Goal: Navigation & Orientation: Find specific page/section

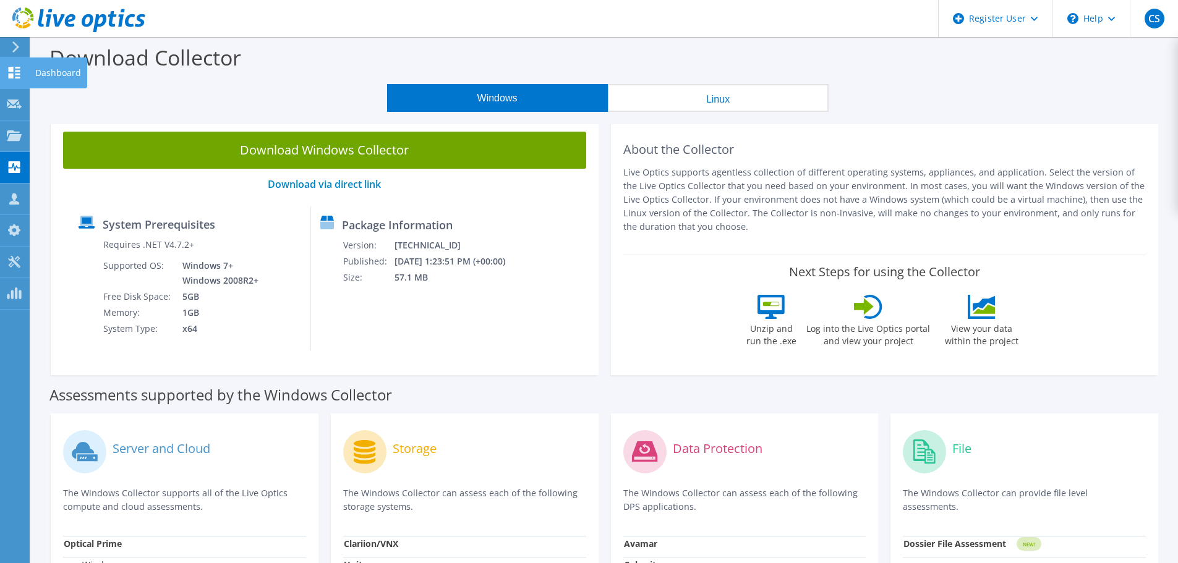
click at [15, 67] on icon at bounding box center [14, 73] width 15 height 12
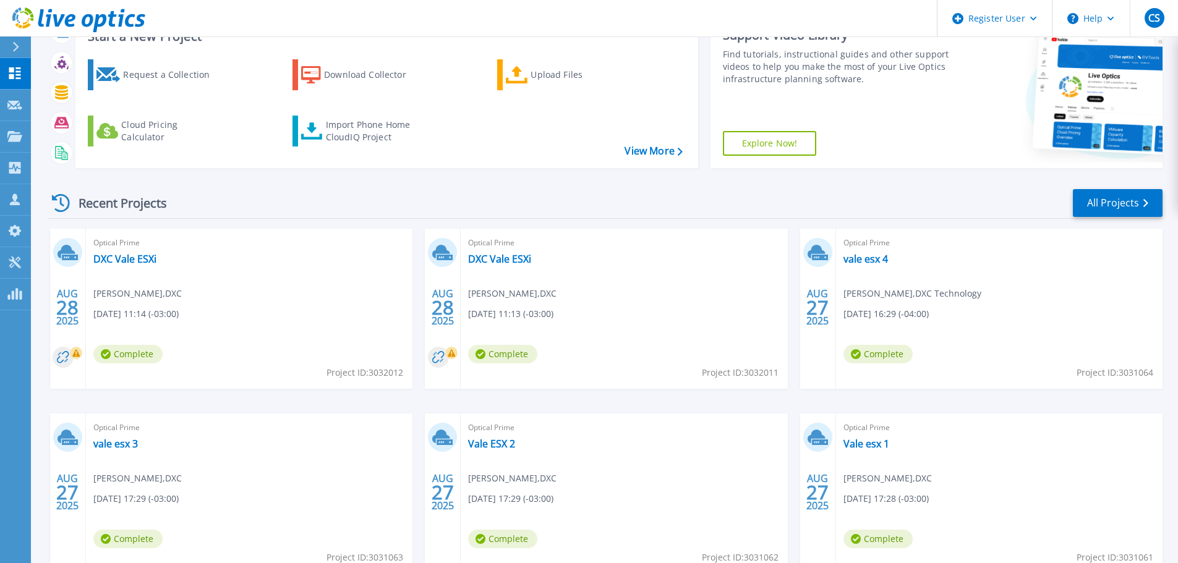
scroll to position [174, 0]
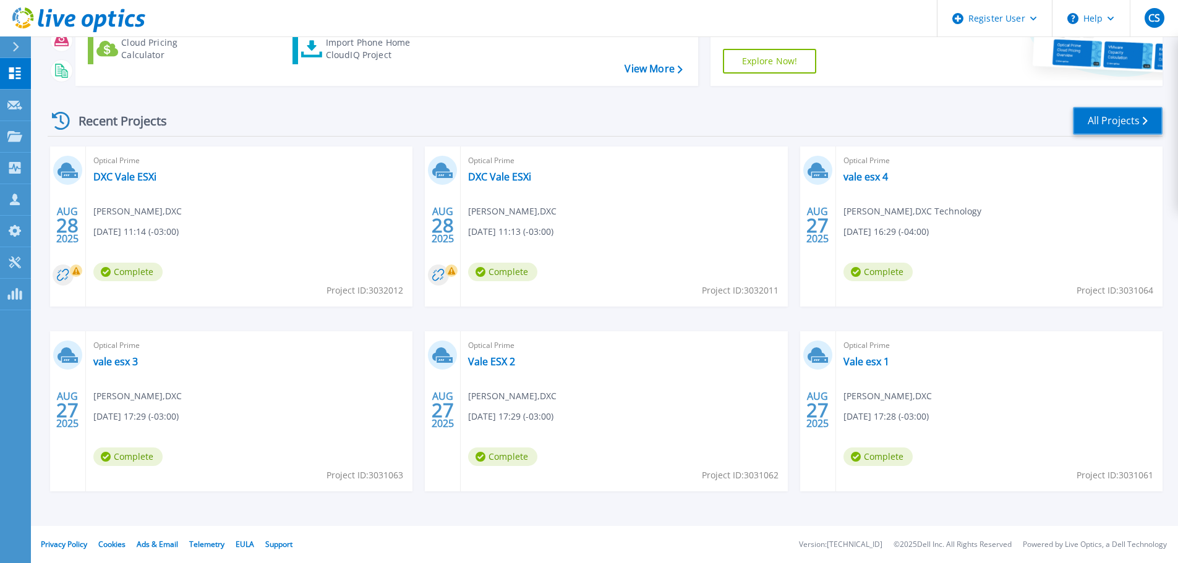
click at [1118, 125] on link "All Projects" at bounding box center [1118, 121] width 90 height 28
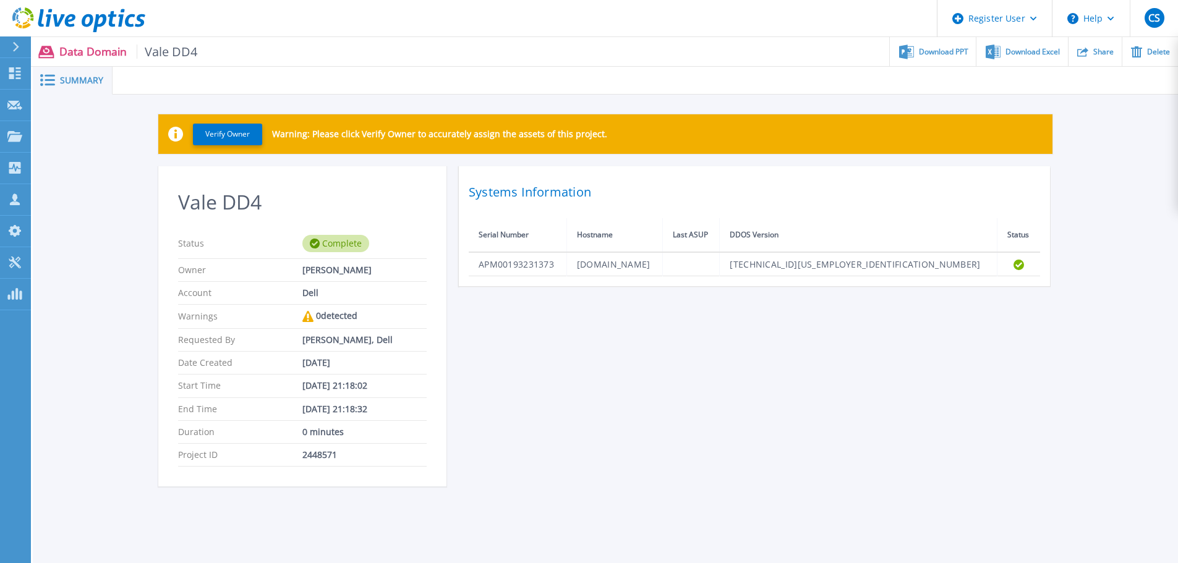
click at [663, 398] on div "Vale DD4 Status Complete Owner Cory Speroni Account Dell Warnings 0 detected Re…" at bounding box center [605, 333] width 894 height 335
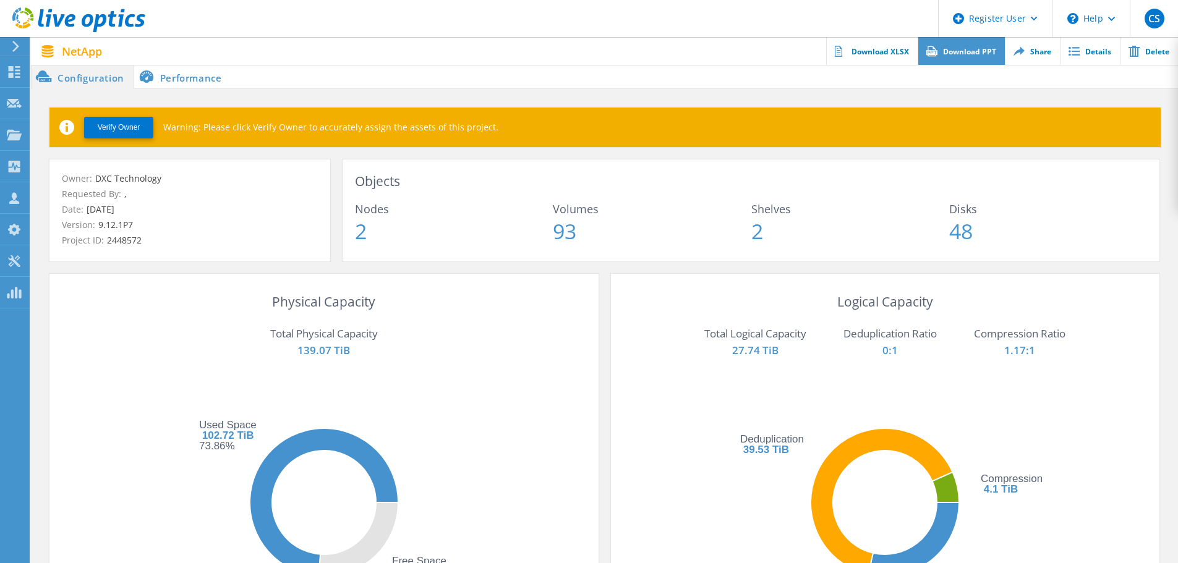
click at [971, 53] on link "Download PPT" at bounding box center [961, 51] width 87 height 28
click at [999, 194] on lo-object-metadata-tile "Objects Nodes 2 Volumes 93 Shelves 2 Disks 48" at bounding box center [751, 207] width 792 height 70
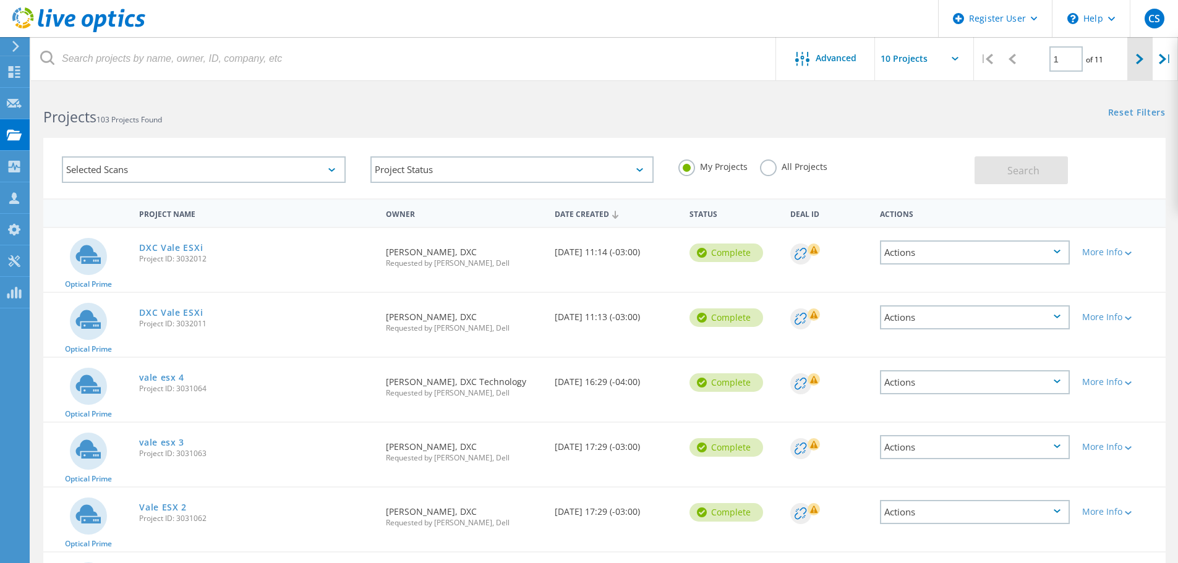
click at [1131, 64] on div at bounding box center [1139, 59] width 25 height 44
type input "2"
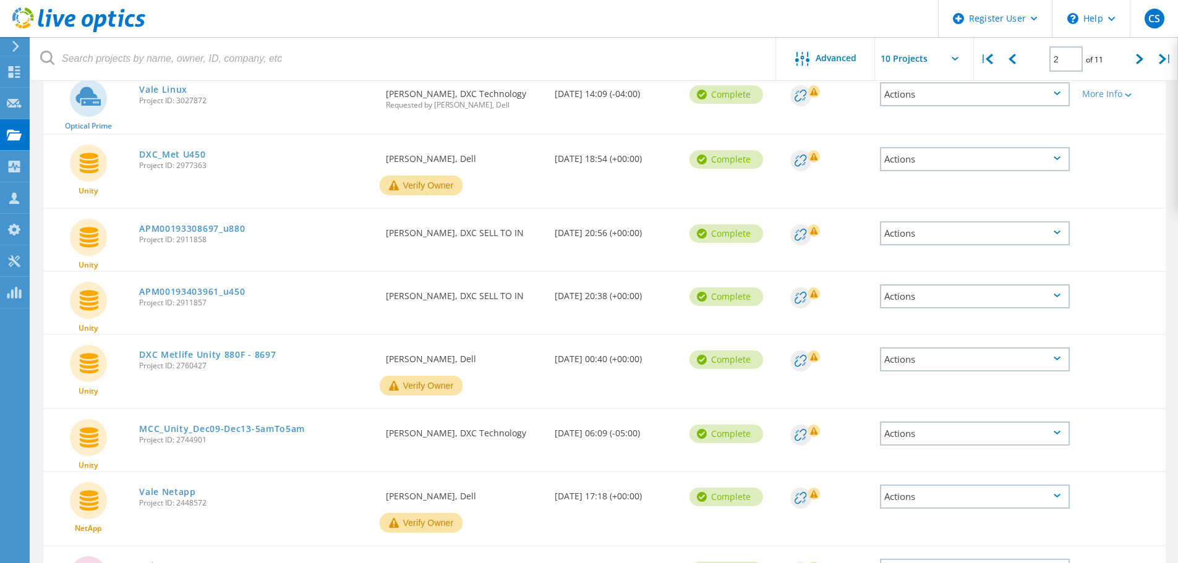
scroll to position [309, 0]
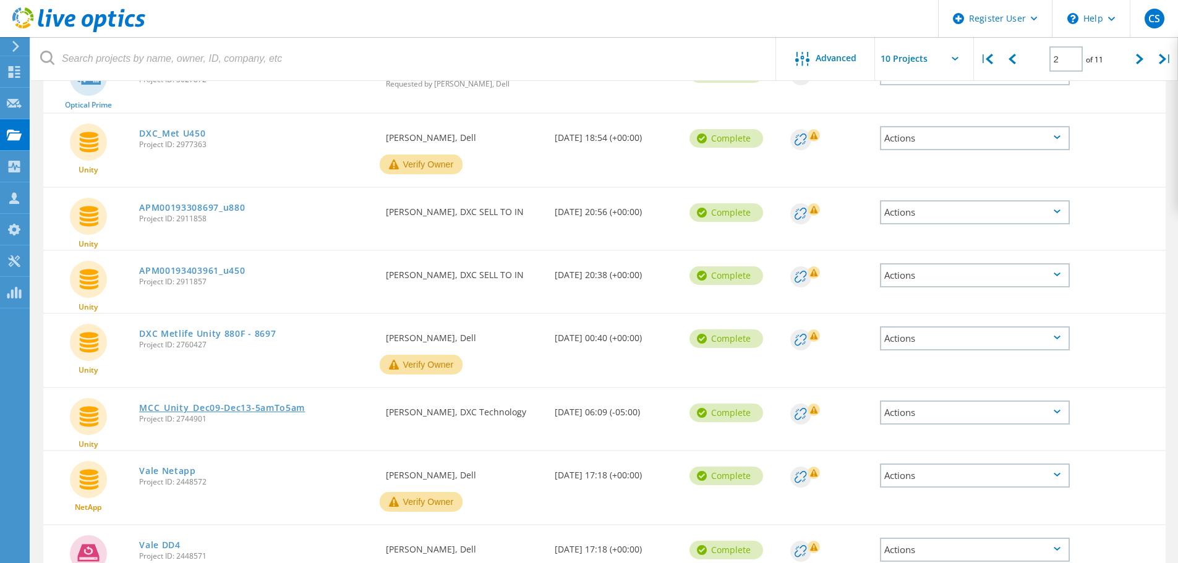
click at [265, 407] on link "MCC_Unity_Dec09-Dec13-5amTo5am" at bounding box center [222, 408] width 166 height 9
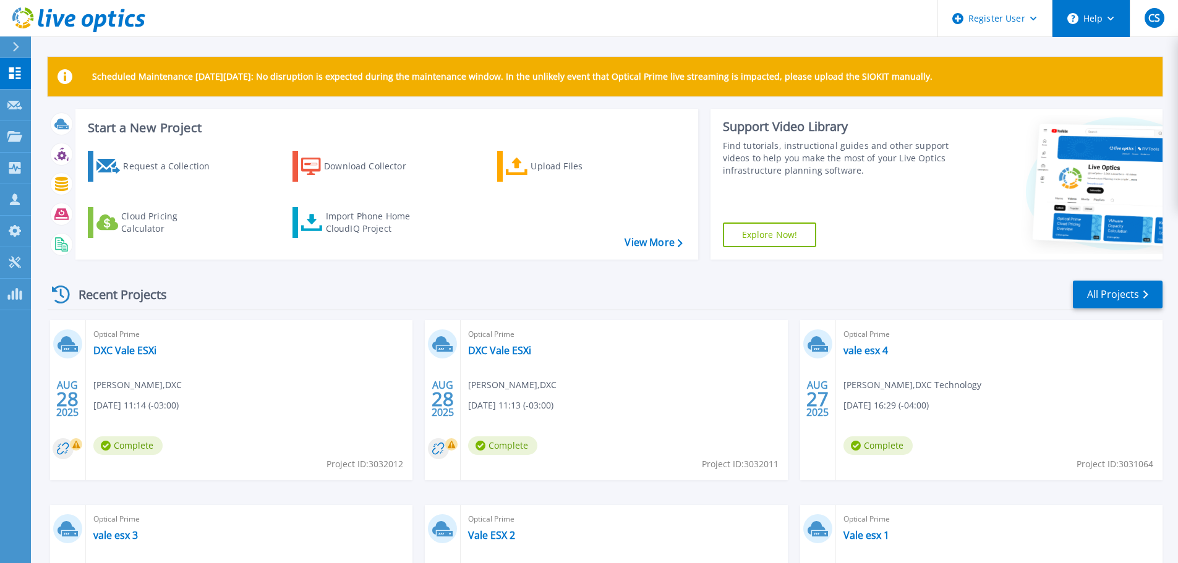
click at [1094, 29] on button "Help" at bounding box center [1091, 18] width 77 height 37
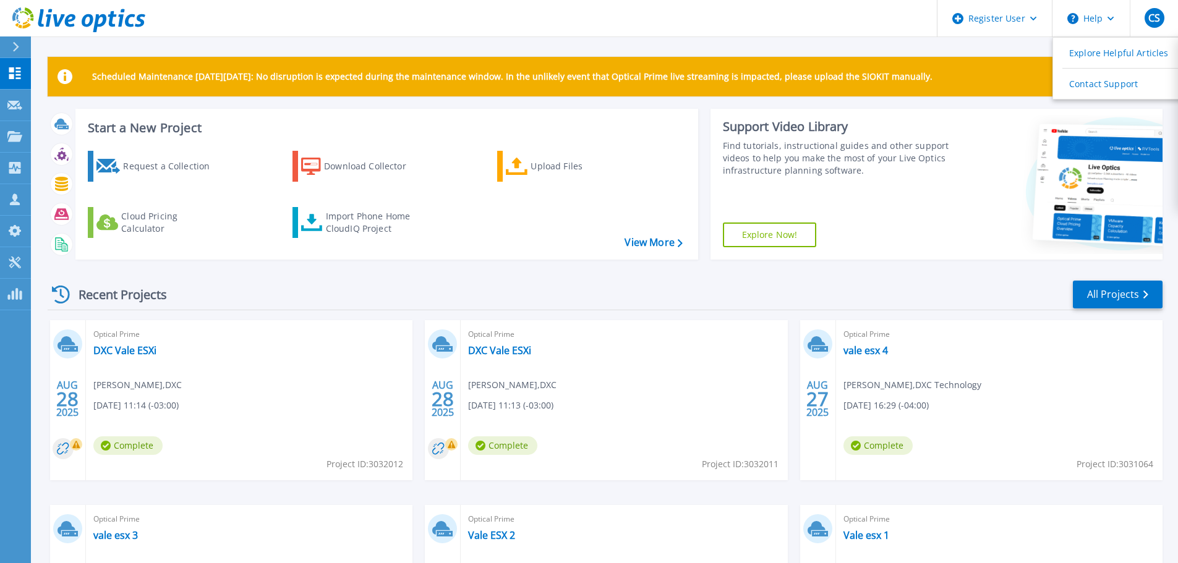
click at [899, 266] on div "Start a New Project Request a Collection Download Collector Upload Files Cloud …" at bounding box center [605, 189] width 1115 height 161
click at [800, 236] on link "Explore Now!" at bounding box center [770, 235] width 94 height 25
click at [939, 286] on div "Recent Projects All Projects" at bounding box center [605, 295] width 1115 height 31
click at [19, 48] on icon at bounding box center [15, 47] width 7 height 10
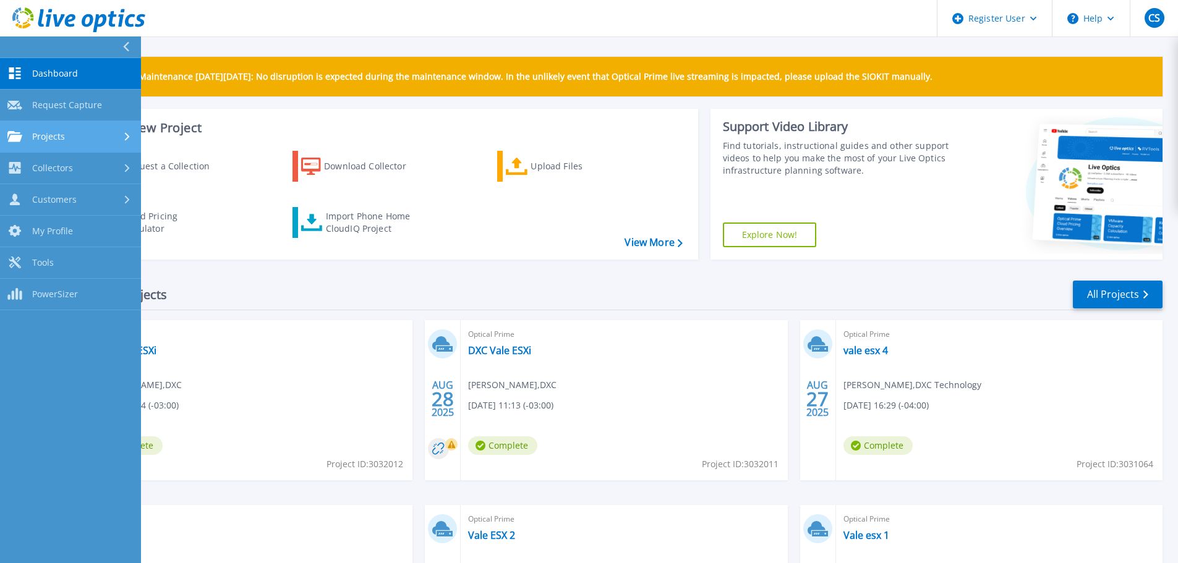
click at [105, 135] on div "Projects" at bounding box center [70, 136] width 126 height 11
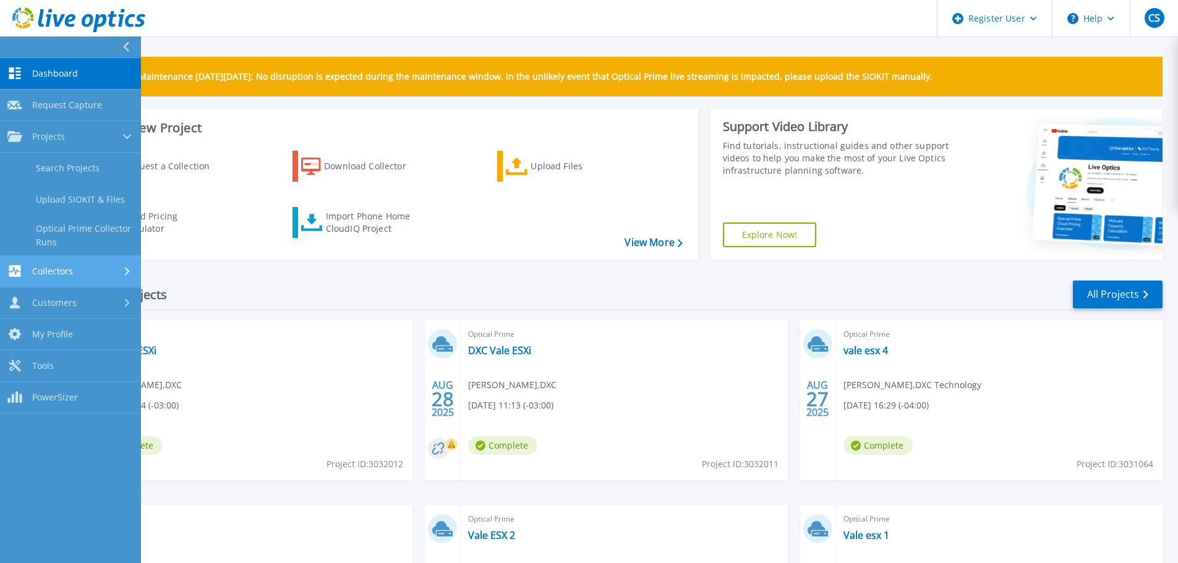
click at [64, 270] on span "Collectors" at bounding box center [52, 271] width 41 height 11
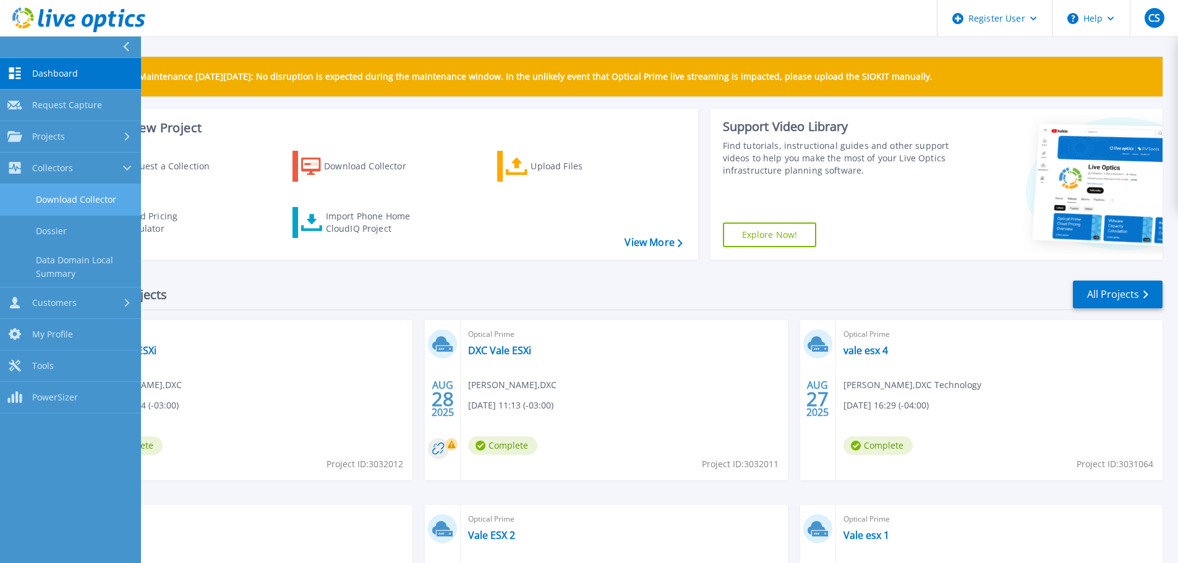
click at [109, 189] on link "Download Collector" at bounding box center [70, 200] width 141 height 32
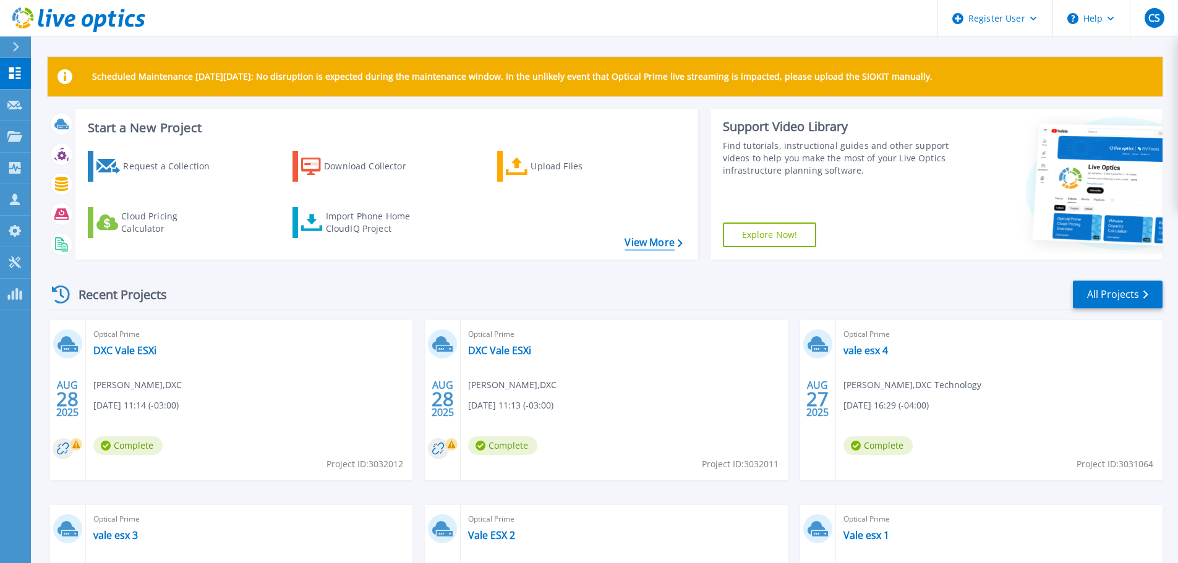
click at [638, 239] on link "View More" at bounding box center [654, 243] width 58 height 12
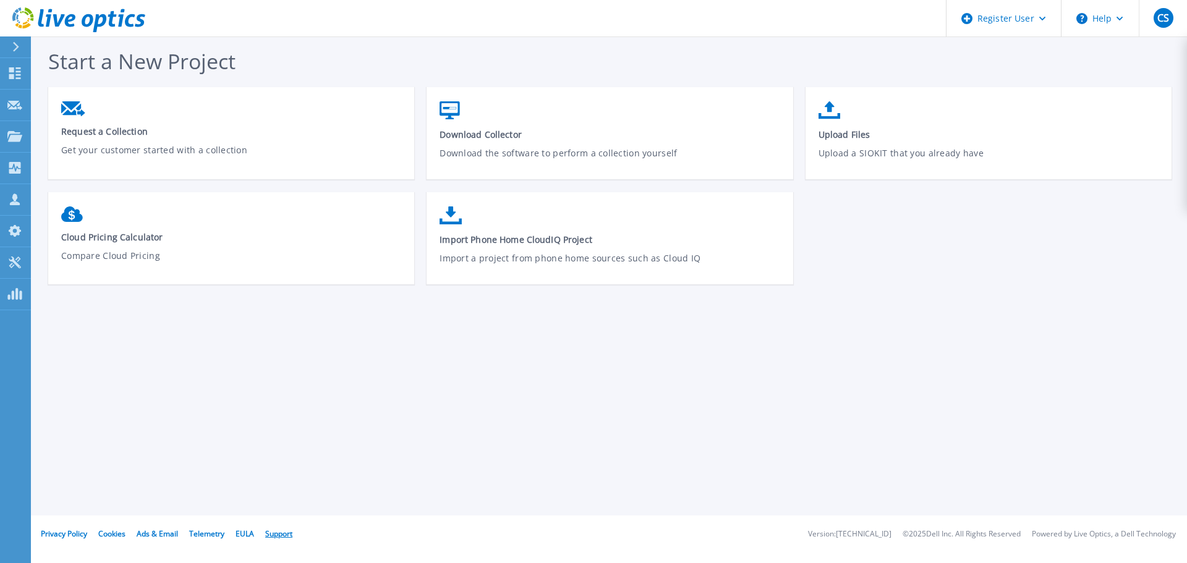
click at [274, 536] on link "Support" at bounding box center [278, 534] width 27 height 11
